Goal: Task Accomplishment & Management: Complete application form

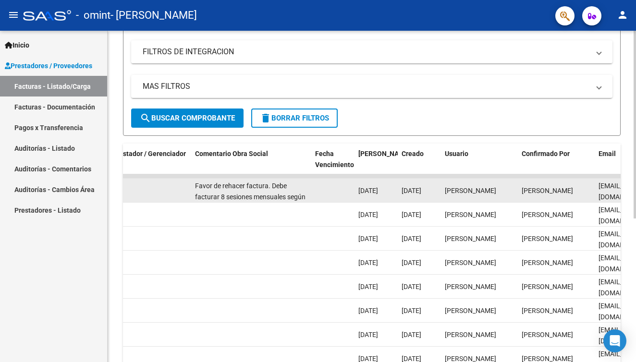
scroll to position [2, 0]
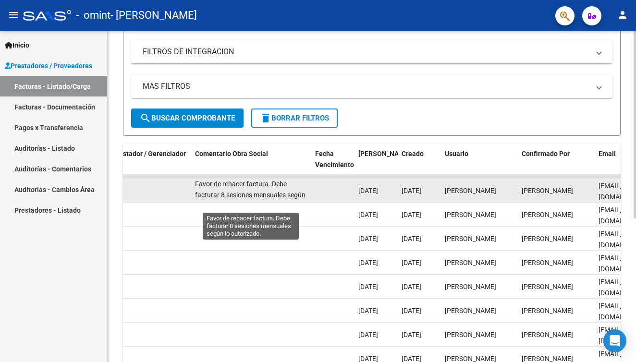
click at [242, 196] on span "Favor de rehacer factura. Debe facturar 8 sesiones mensuales según lo autorizad…" at bounding box center [250, 195] width 111 height 30
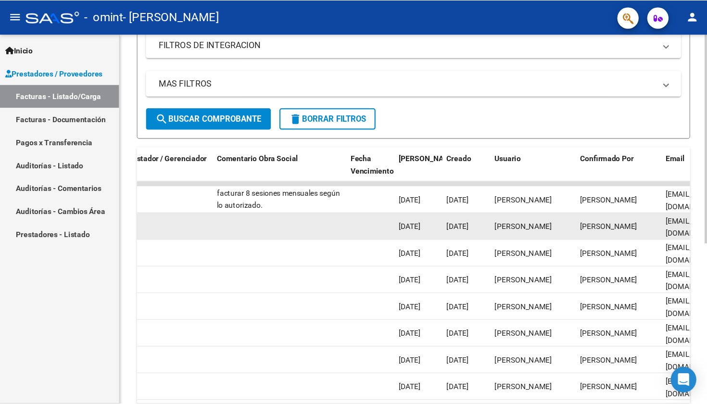
scroll to position [193, 0]
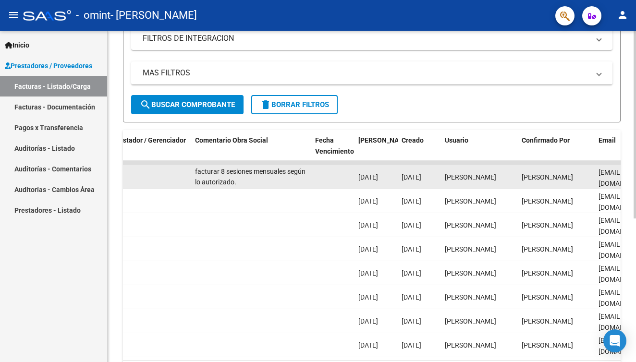
click at [180, 175] on datatable-body-cell at bounding box center [131, 177] width 120 height 24
click at [164, 180] on datatable-body-cell at bounding box center [131, 177] width 120 height 24
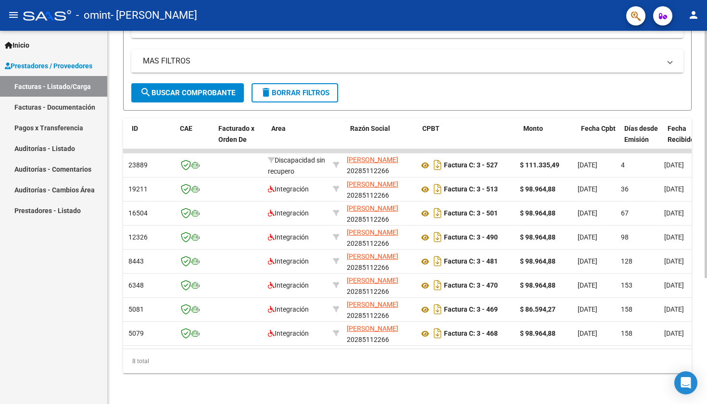
scroll to position [0, 39]
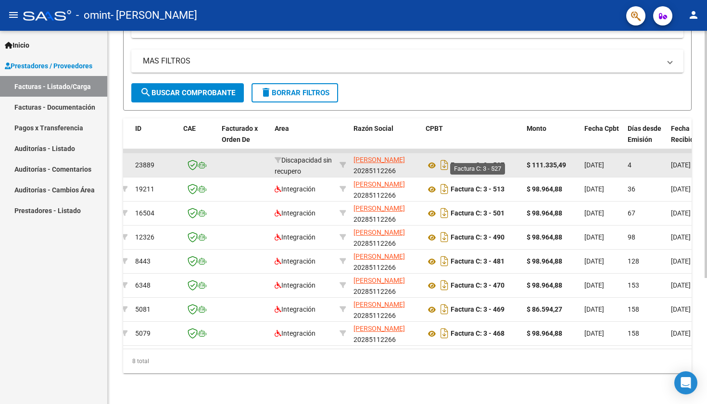
click at [457, 162] on strong "Factura C: 3 - 527" at bounding box center [477, 166] width 54 height 8
click at [432, 160] on icon at bounding box center [431, 166] width 12 height 12
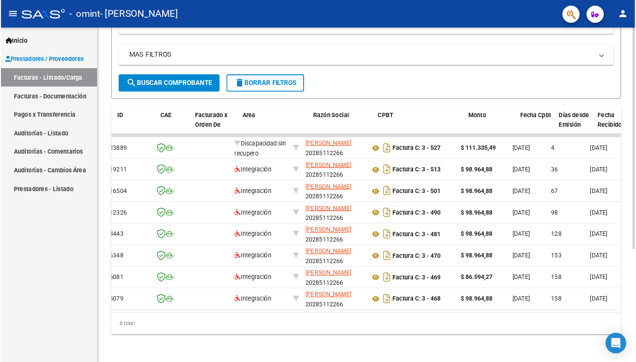
scroll to position [0, 0]
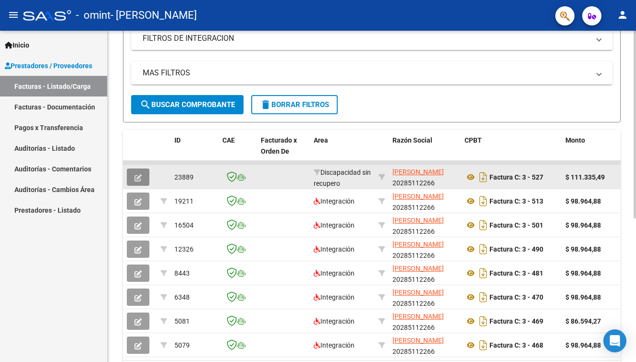
click at [137, 179] on icon "button" at bounding box center [138, 178] width 7 height 7
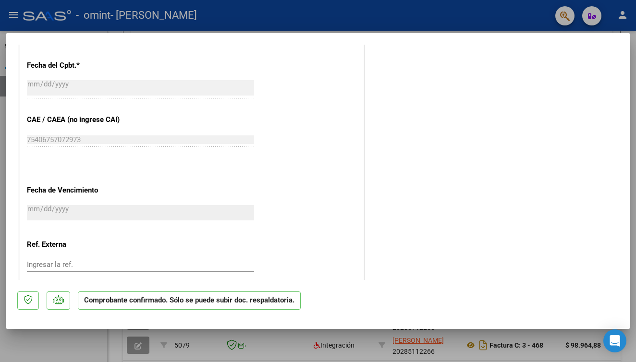
scroll to position [481, 0]
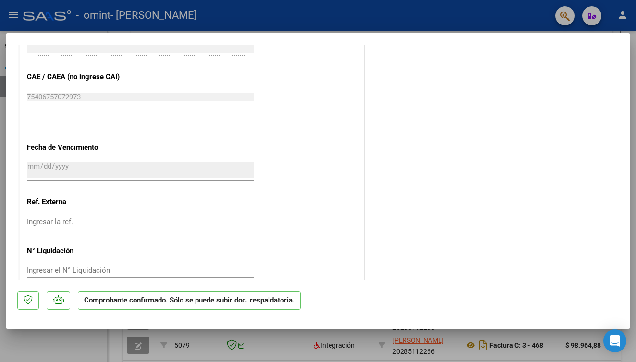
click at [293, 305] on p "Comprobante confirmado. Sólo se puede subir doc. respaldatoria." at bounding box center [189, 301] width 223 height 19
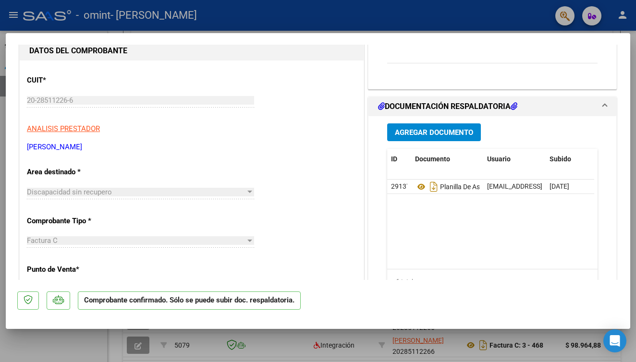
scroll to position [159, 0]
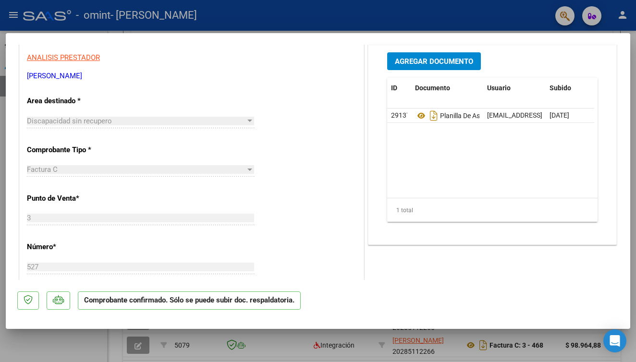
click at [432, 63] on span "Agregar Documento" at bounding box center [434, 61] width 78 height 9
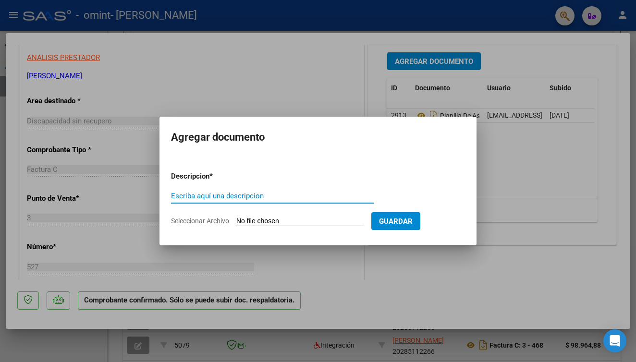
click at [233, 199] on input "Escriba aquí una descripcion" at bounding box center [272, 196] width 203 height 9
type input "Nota de credito C"
click at [263, 223] on input "Seleccionar Archivo" at bounding box center [300, 221] width 127 height 9
type input "C:\fakepath\20285112266_013_00003_00000038.pdf"
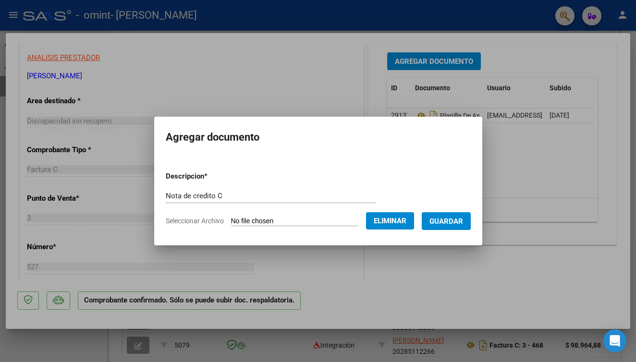
click at [459, 224] on span "Guardar" at bounding box center [447, 221] width 34 height 9
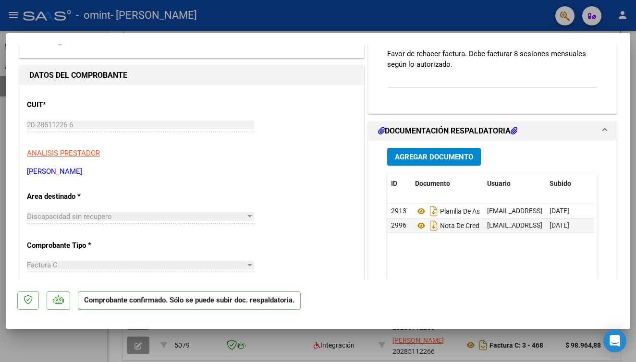
scroll to position [0, 0]
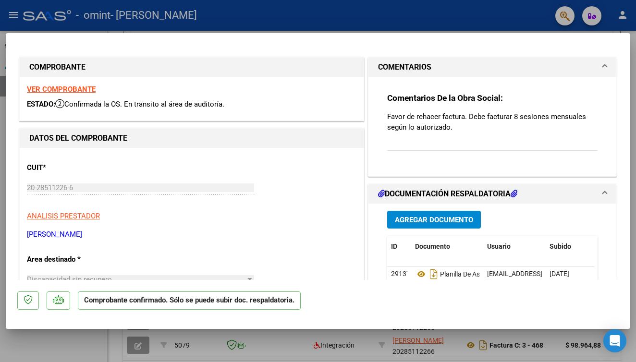
click at [89, 342] on div at bounding box center [318, 181] width 636 height 362
type input "$ 0,00"
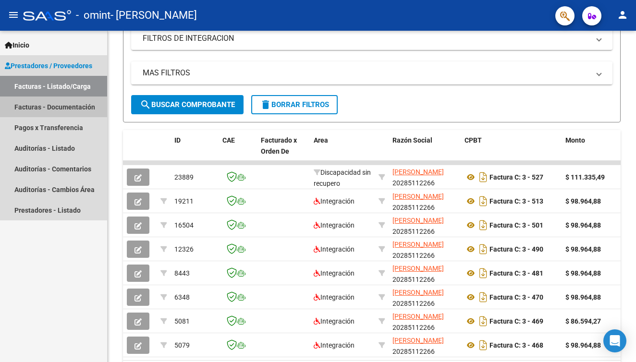
click at [57, 109] on link "Facturas - Documentación" at bounding box center [53, 107] width 107 height 21
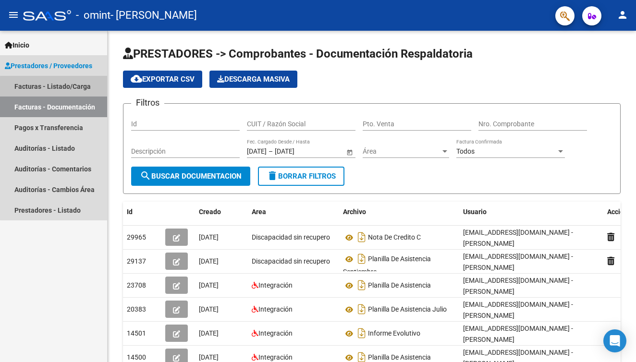
click at [63, 87] on link "Facturas - Listado/Carga" at bounding box center [53, 86] width 107 height 21
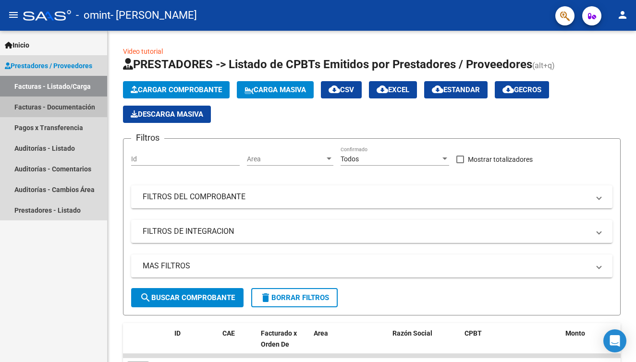
click at [75, 106] on link "Facturas - Documentación" at bounding box center [53, 107] width 107 height 21
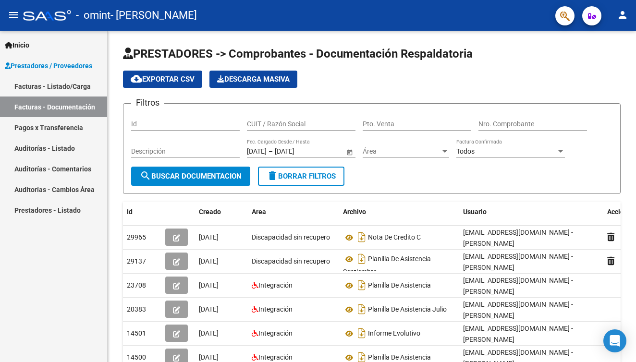
click at [52, 87] on link "Facturas - Listado/Carga" at bounding box center [53, 86] width 107 height 21
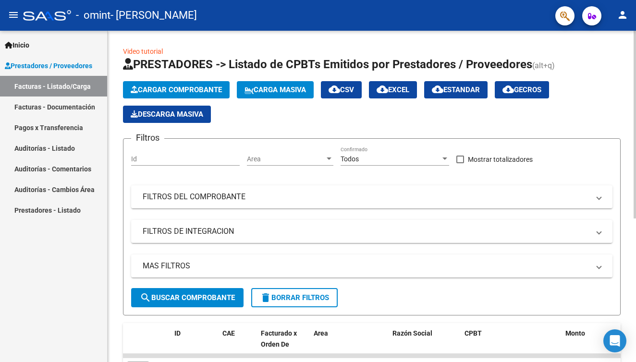
click at [182, 94] on span "Cargar Comprobante" at bounding box center [176, 90] width 91 height 9
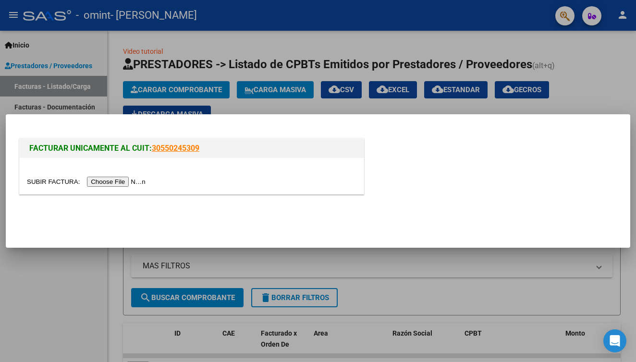
click at [86, 183] on input "file" at bounding box center [88, 182] width 122 height 10
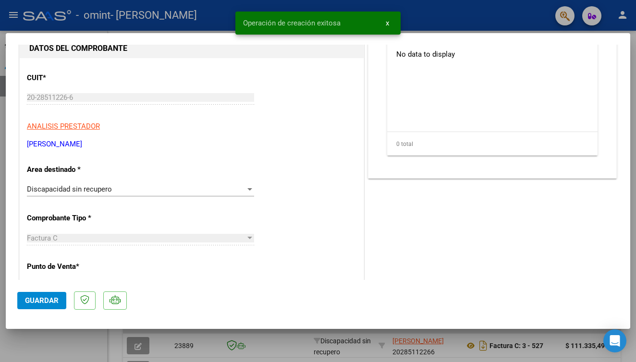
scroll to position [179, 0]
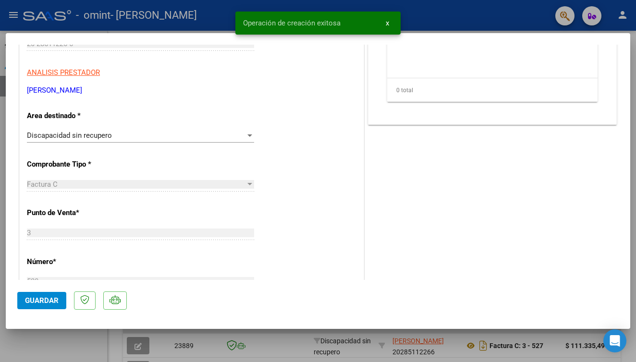
click at [248, 135] on div at bounding box center [250, 136] width 5 height 2
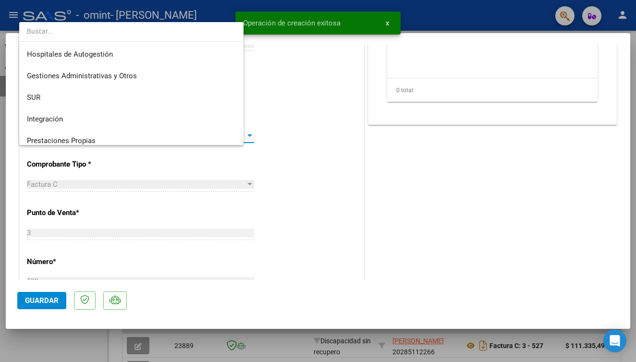
scroll to position [72, 0]
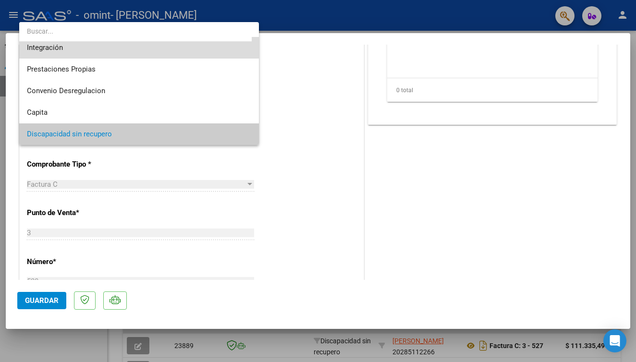
click at [140, 55] on span "Integración" at bounding box center [139, 48] width 224 height 22
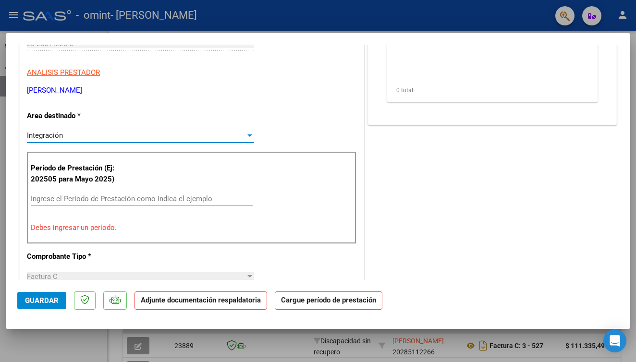
click at [248, 135] on div at bounding box center [250, 136] width 5 height 2
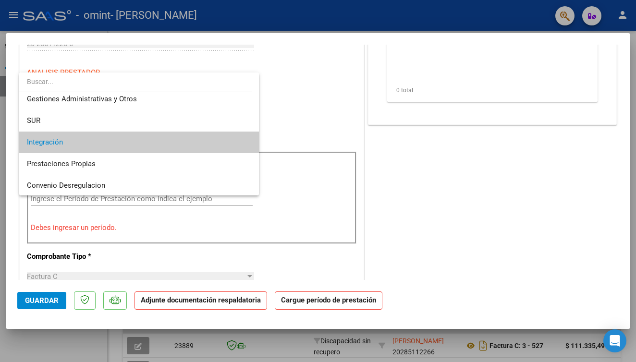
scroll to position [33, 0]
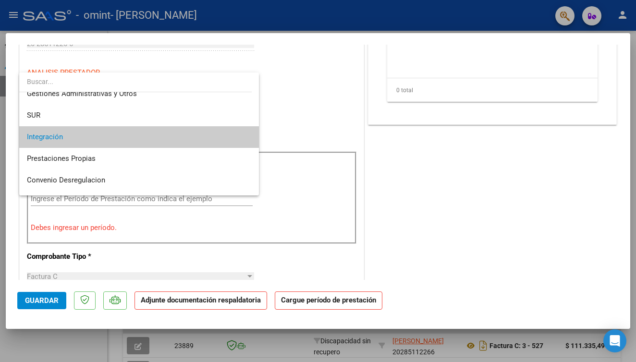
click at [186, 138] on span "Integración" at bounding box center [139, 137] width 224 height 22
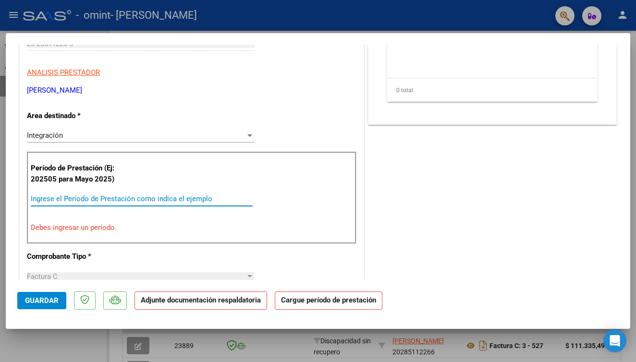
click at [112, 198] on input "Ingrese el Período de Prestación como indica el ejemplo" at bounding box center [142, 199] width 222 height 9
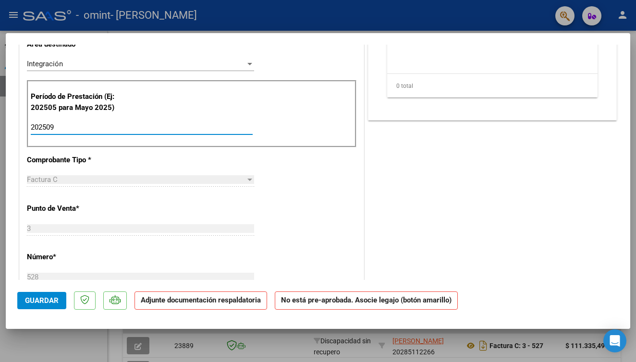
scroll to position [446, 0]
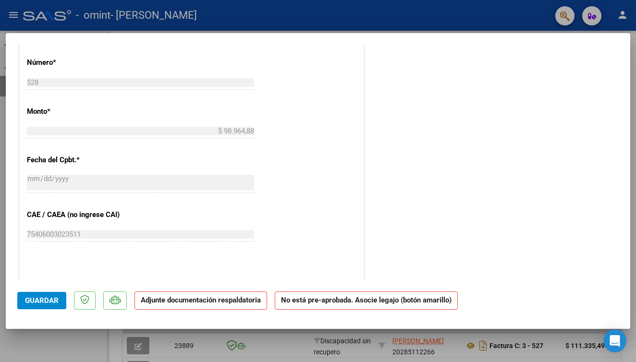
type input "202509"
click at [60, 301] on button "Guardar" at bounding box center [41, 300] width 49 height 17
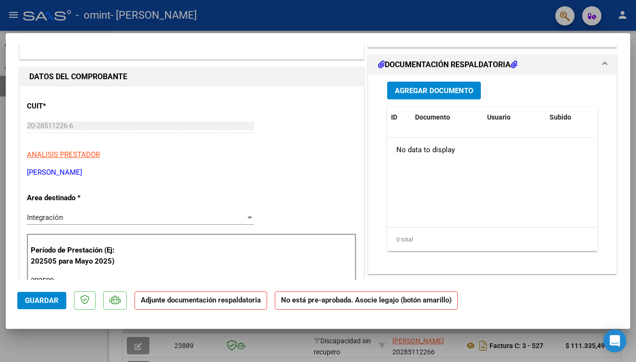
scroll to position [80, 0]
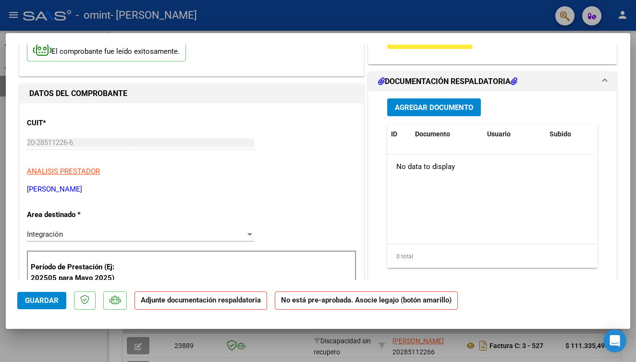
click at [449, 107] on span "Agregar Documento" at bounding box center [434, 107] width 78 height 9
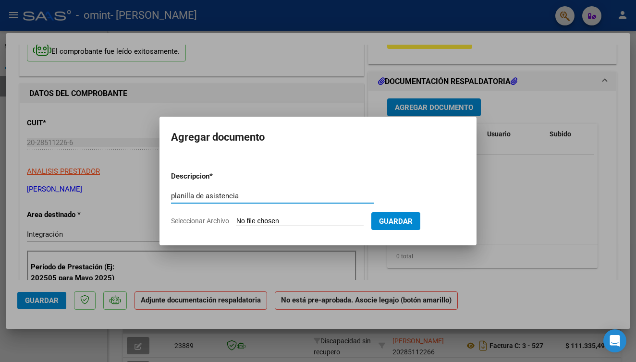
type input "planilla de asistencia"
click at [276, 223] on input "Seleccionar Archivo" at bounding box center [300, 221] width 127 height 9
type input "C:\fakepath\asistencia [PERSON_NAME] sept psp.pdf"
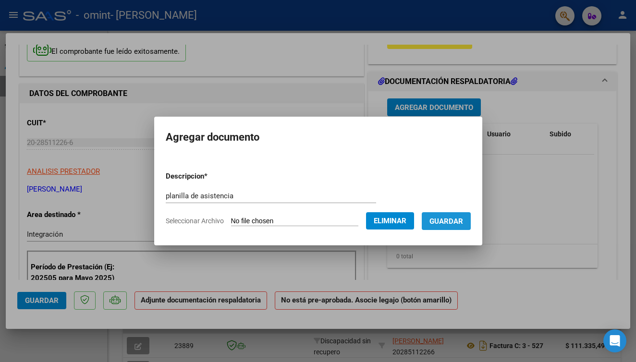
click at [452, 227] on button "Guardar" at bounding box center [446, 221] width 49 height 18
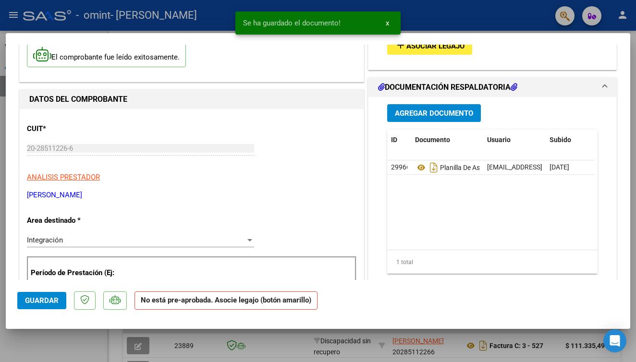
scroll to position [0, 0]
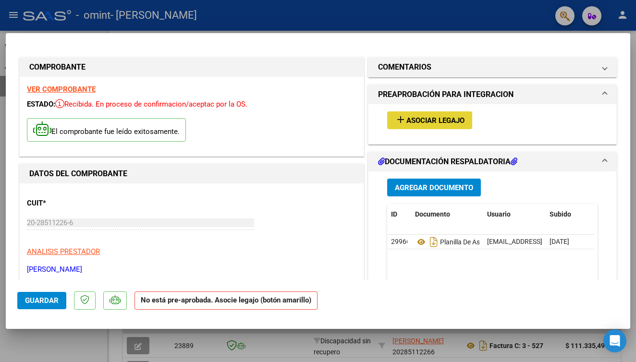
click at [409, 123] on span "Asociar Legajo" at bounding box center [436, 120] width 58 height 9
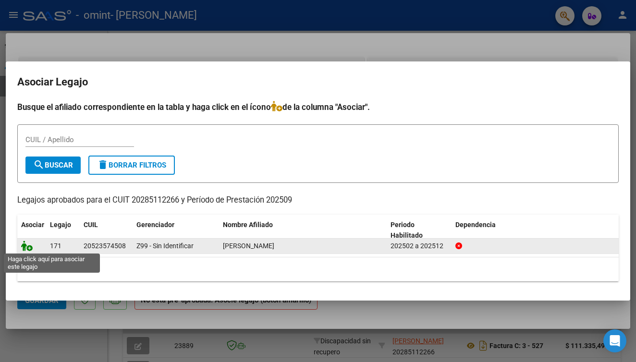
click at [30, 249] on icon at bounding box center [27, 246] width 12 height 11
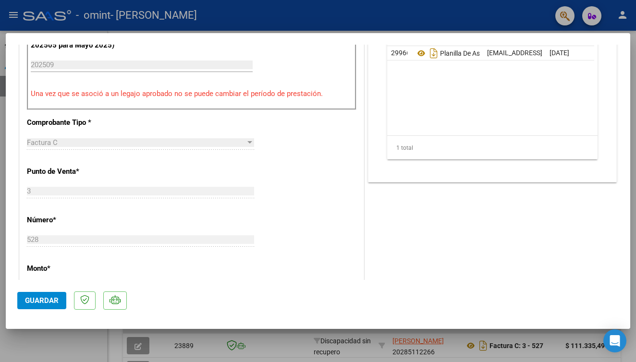
scroll to position [343, 0]
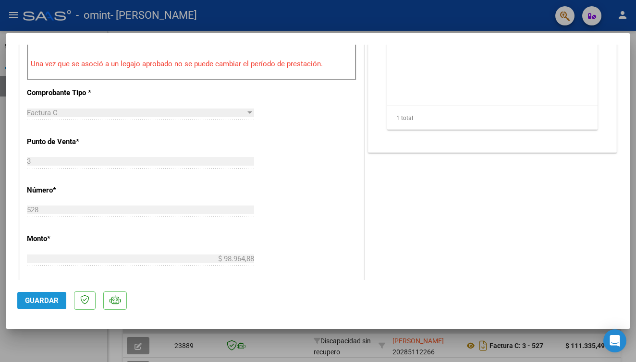
click at [52, 302] on span "Guardar" at bounding box center [42, 301] width 34 height 9
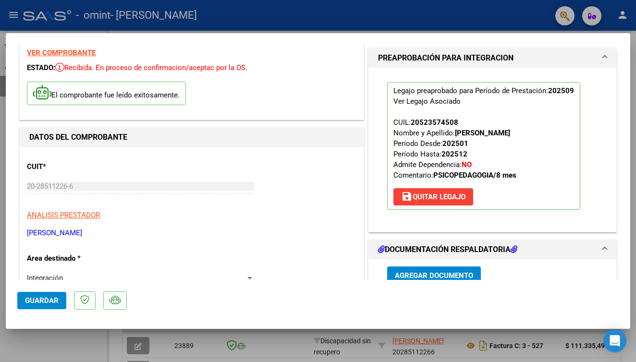
scroll to position [0, 0]
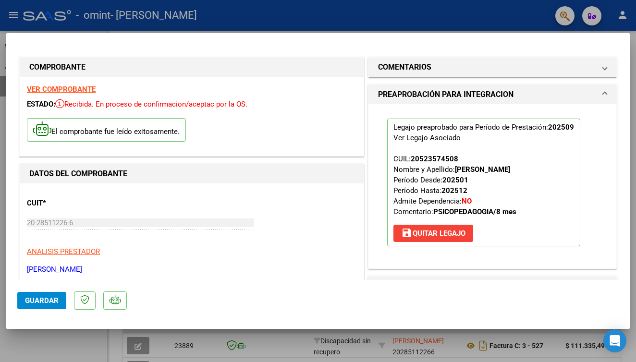
click at [47, 301] on span "Guardar" at bounding box center [42, 301] width 34 height 9
click at [73, 344] on div at bounding box center [318, 181] width 636 height 362
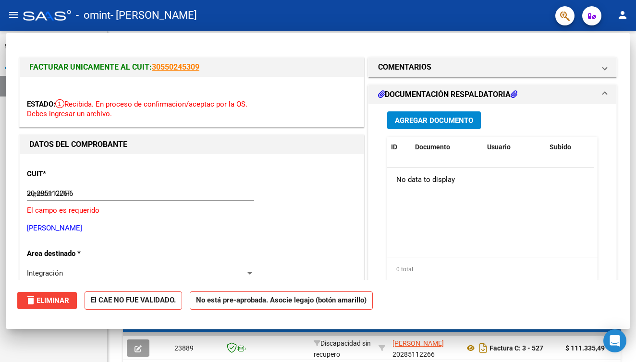
type input "$ 0,00"
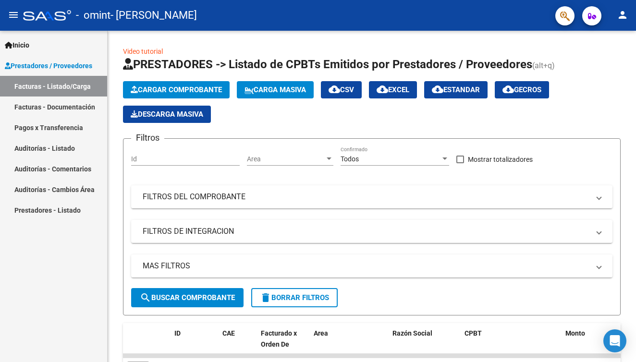
click at [65, 111] on link "Facturas - Documentación" at bounding box center [53, 107] width 107 height 21
